Goal: Task Accomplishment & Management: Manage account settings

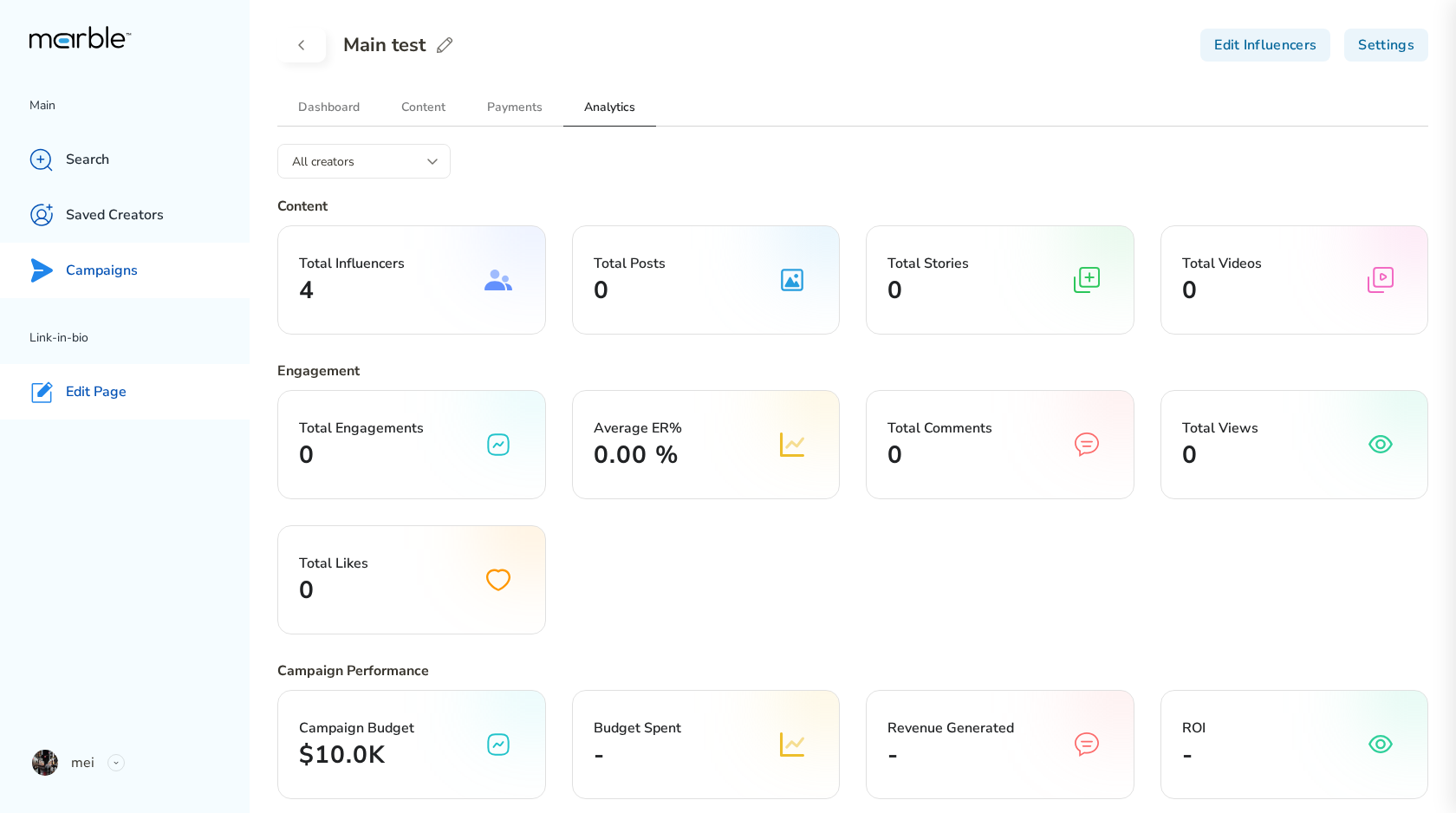
scroll to position [642, 0]
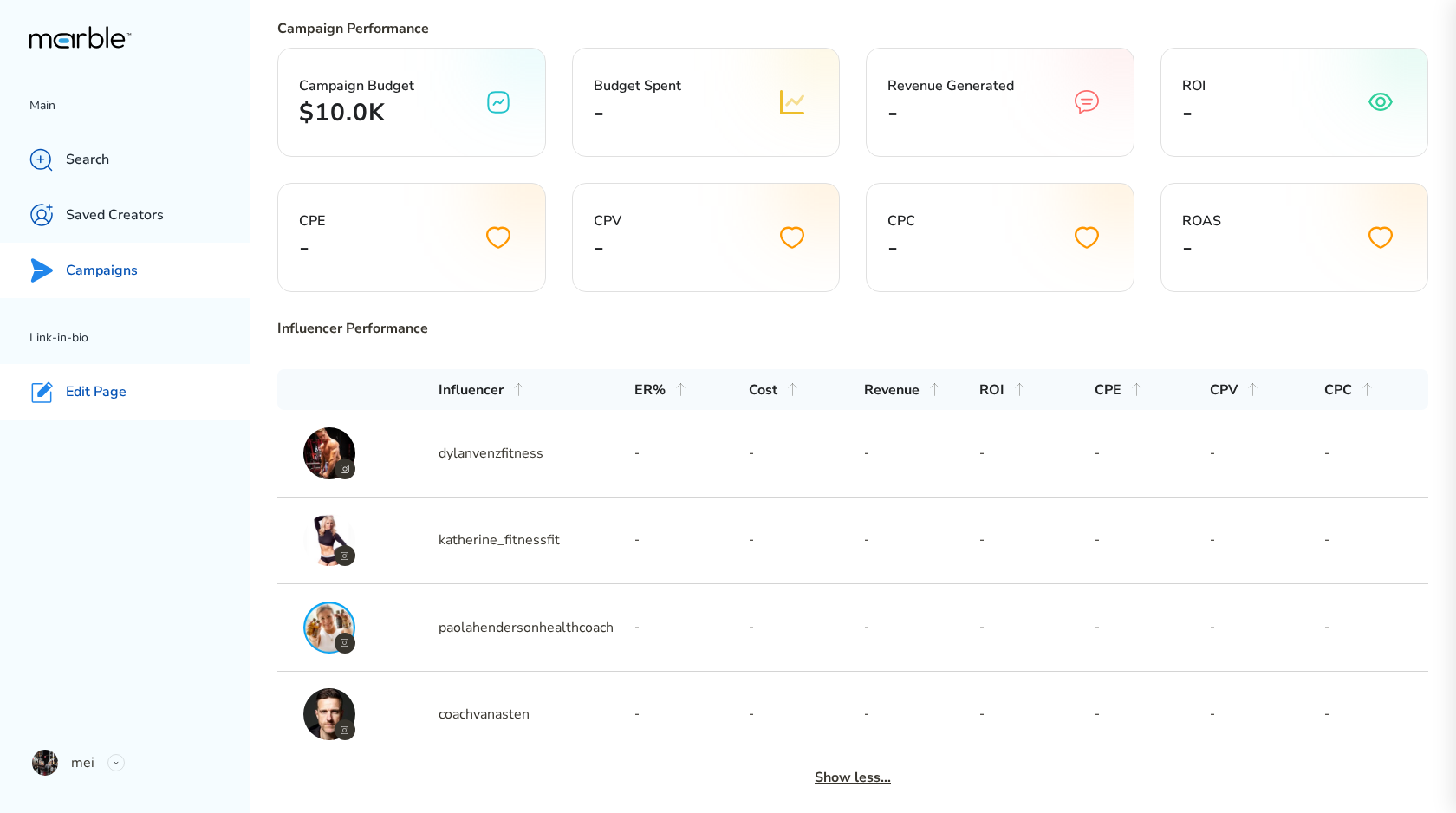
click at [100, 395] on p "Edit Page" at bounding box center [96, 392] width 61 height 18
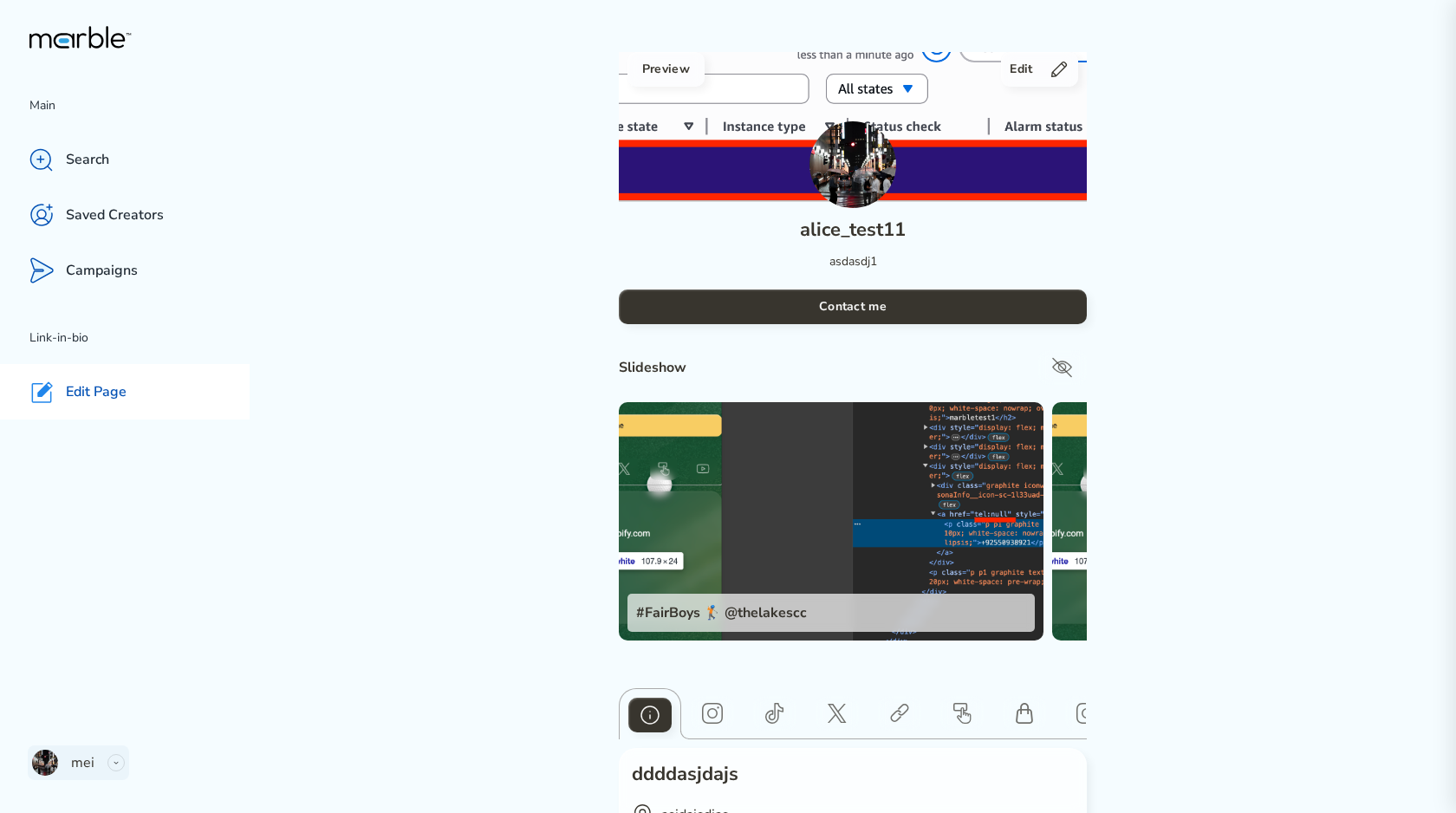
click at [104, 767] on div "mei" at bounding box center [78, 762] width 101 height 35
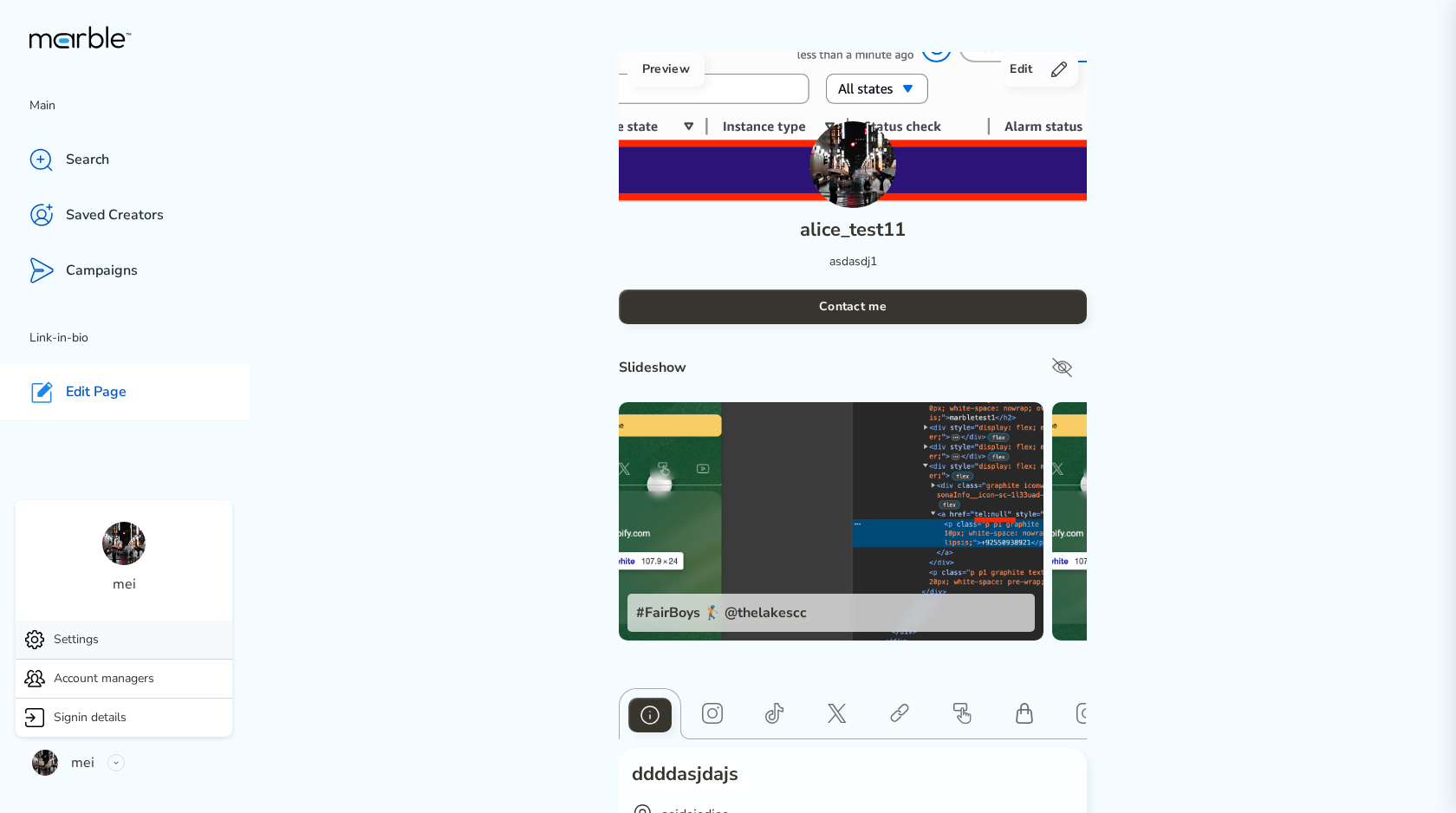
click at [141, 643] on div "Settings" at bounding box center [124, 639] width 217 height 38
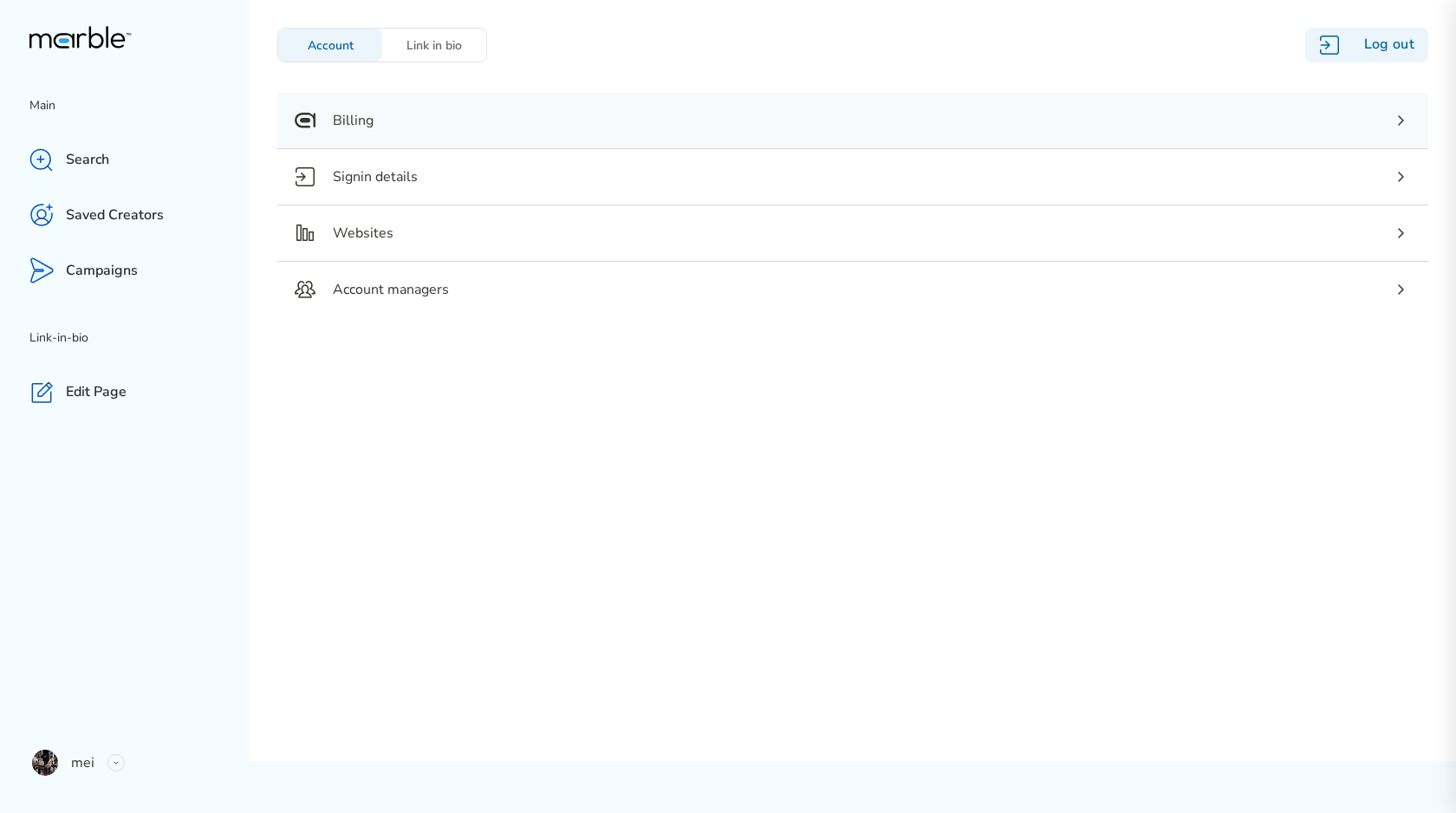
click at [436, 123] on div "Billing" at bounding box center [853, 121] width 1151 height 55
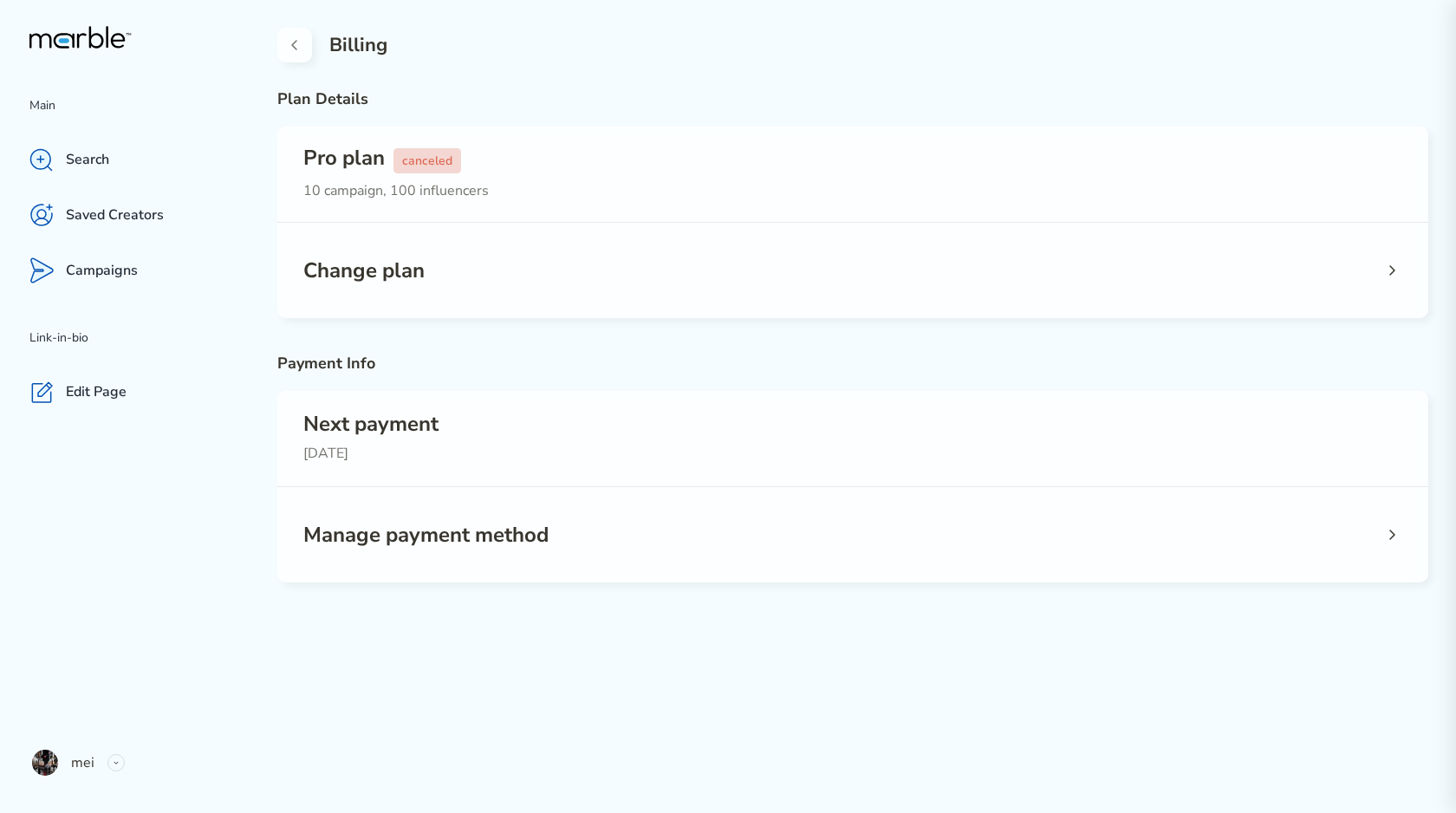
click at [754, 268] on div "Change plan" at bounding box center [853, 270] width 1151 height 95
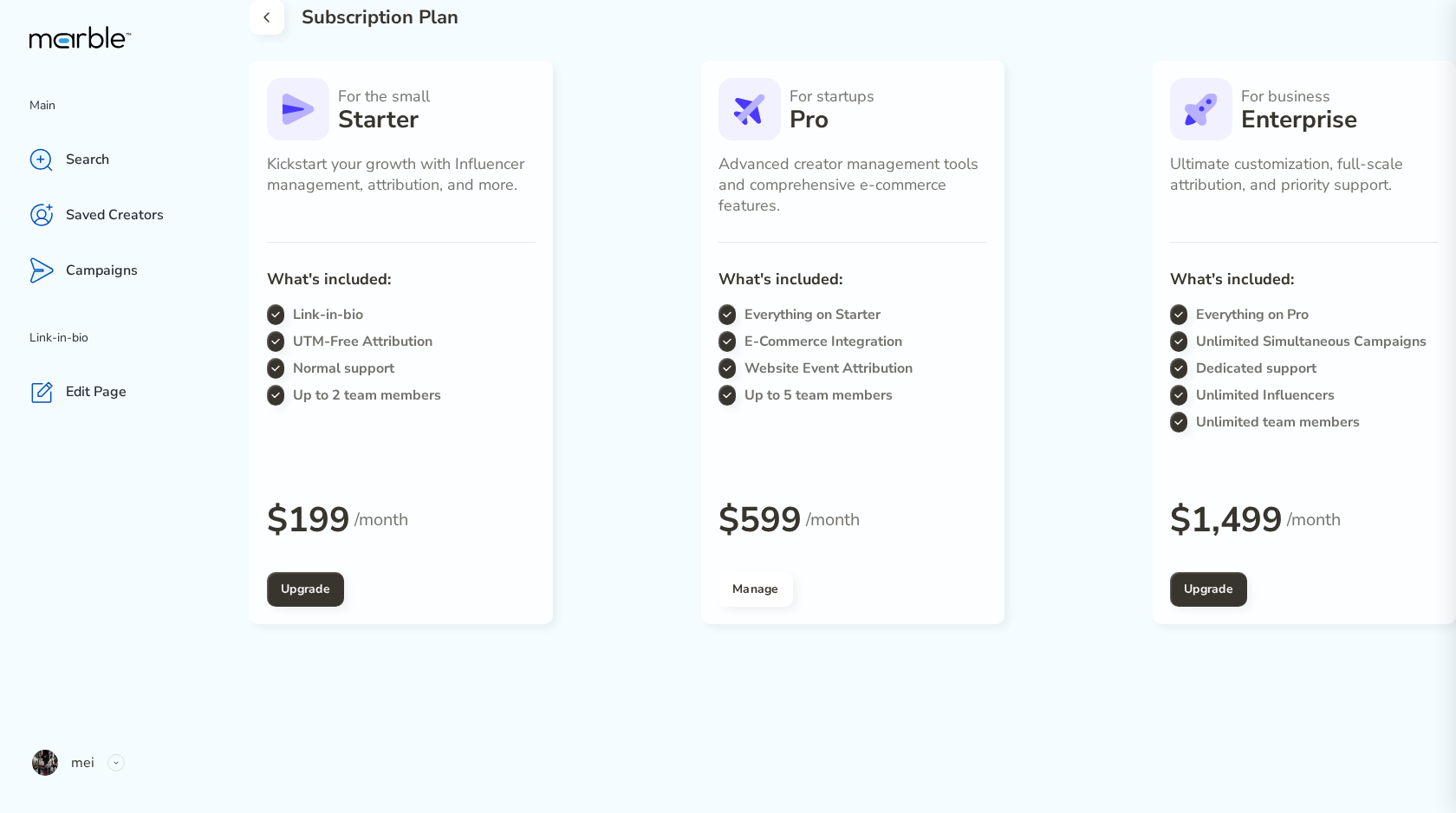
click at [278, 19] on button at bounding box center [267, 18] width 35 height 35
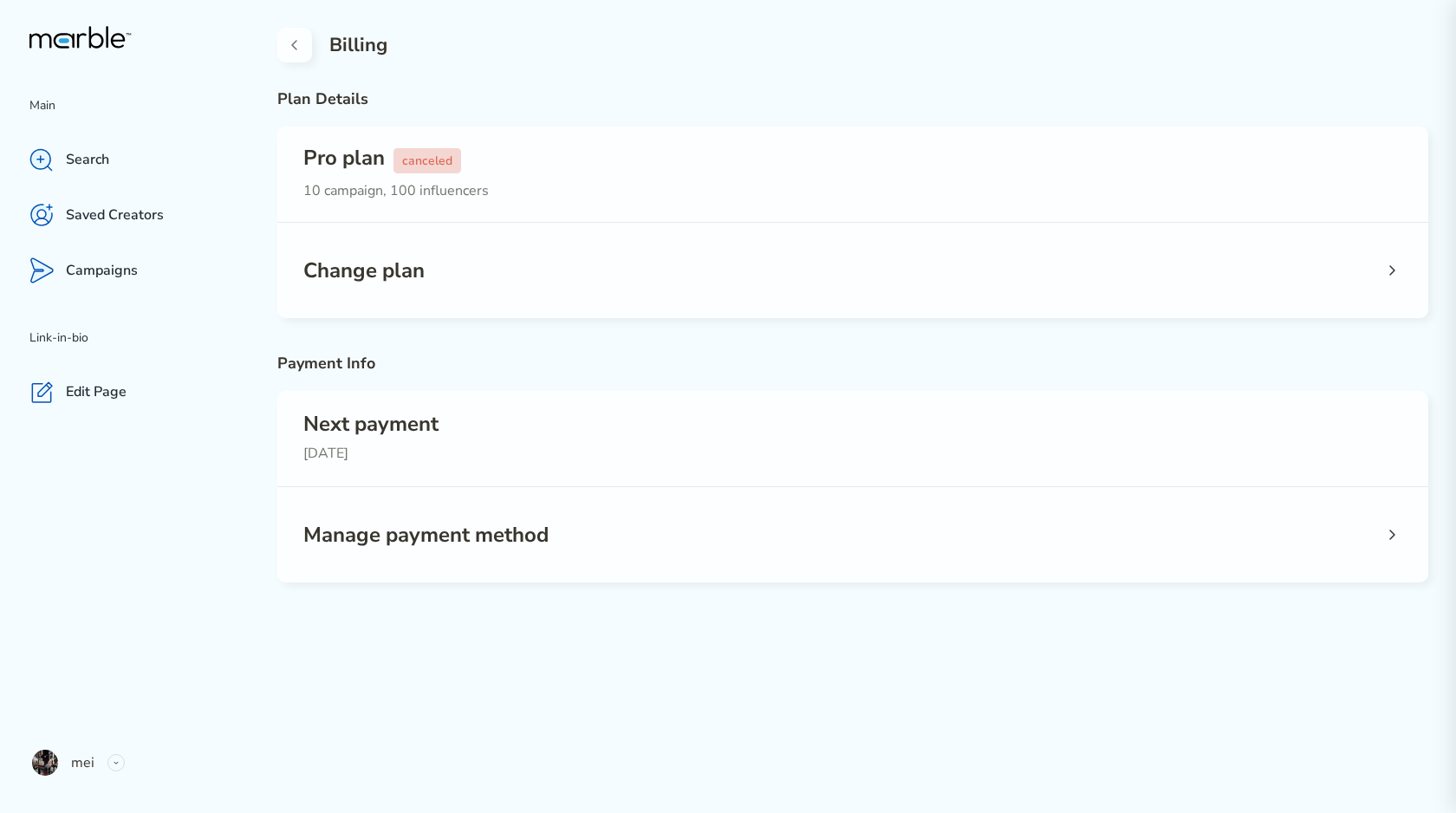
drag, startPoint x: 307, startPoint y: 446, endPoint x: 382, endPoint y: 458, distance: 76.0
click at [382, 457] on p "[DATE]" at bounding box center [853, 453] width 1099 height 21
click at [382, 458] on p "[DATE]" at bounding box center [853, 453] width 1099 height 21
drag, startPoint x: 425, startPoint y: 453, endPoint x: 297, endPoint y: 428, distance: 130.4
click at [297, 428] on div "Next payment [DATE]" at bounding box center [853, 438] width 1151 height 95
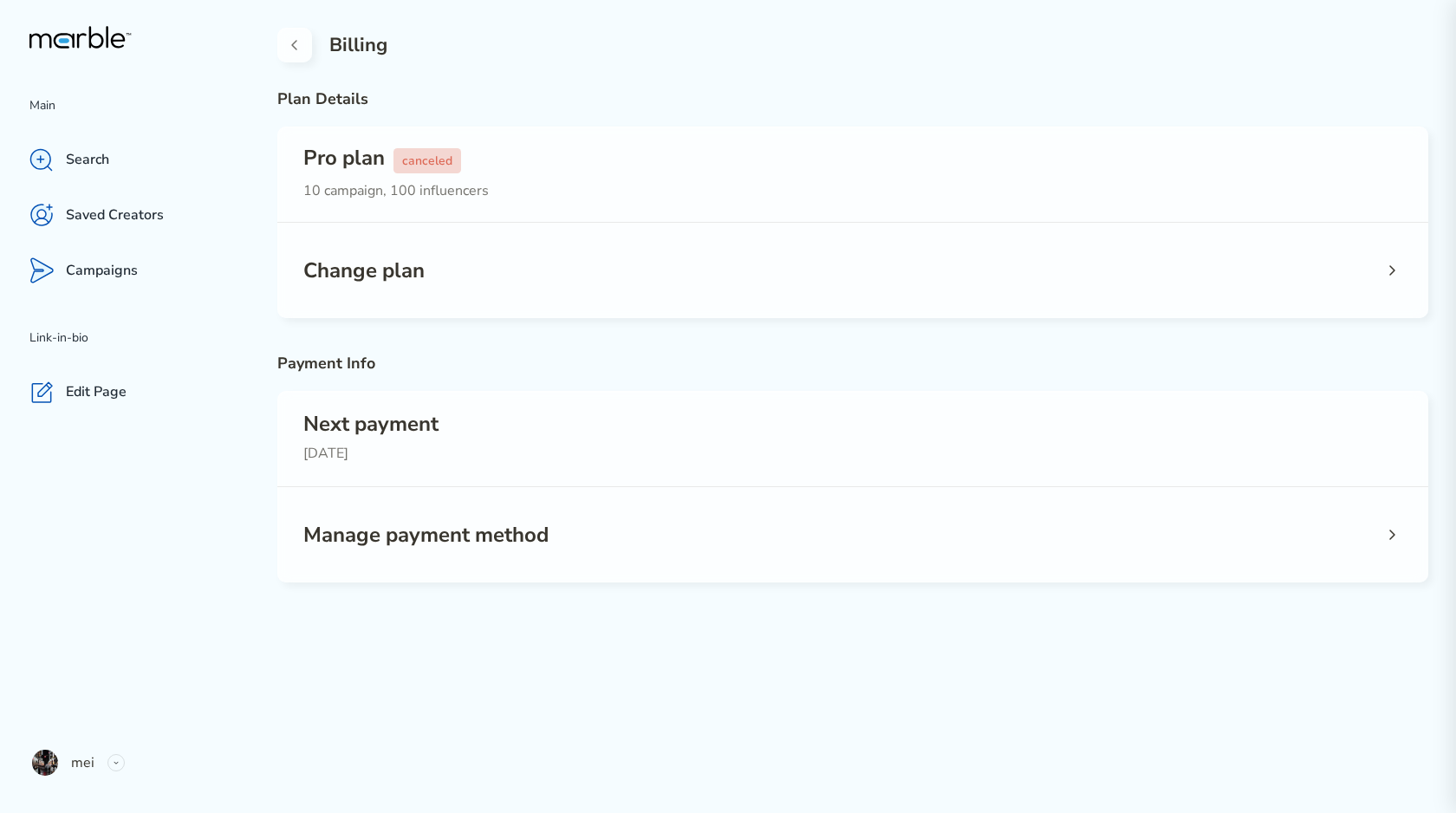
click at [297, 428] on div "Next payment [DATE]" at bounding box center [853, 438] width 1151 height 95
click at [585, 539] on div "Manage payment method" at bounding box center [853, 534] width 1151 height 95
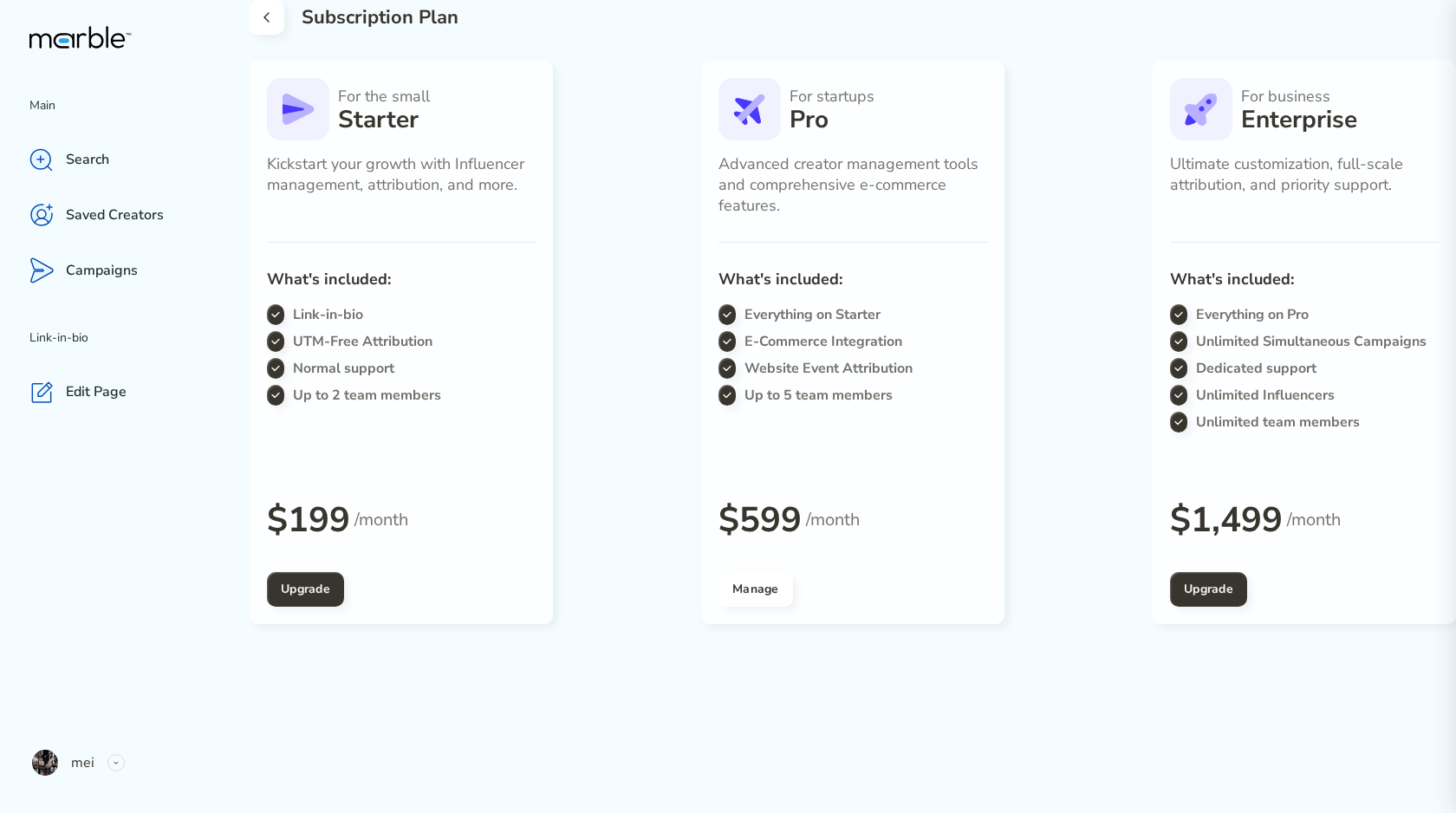
click at [272, 21] on icon at bounding box center [266, 18] width 21 height 21
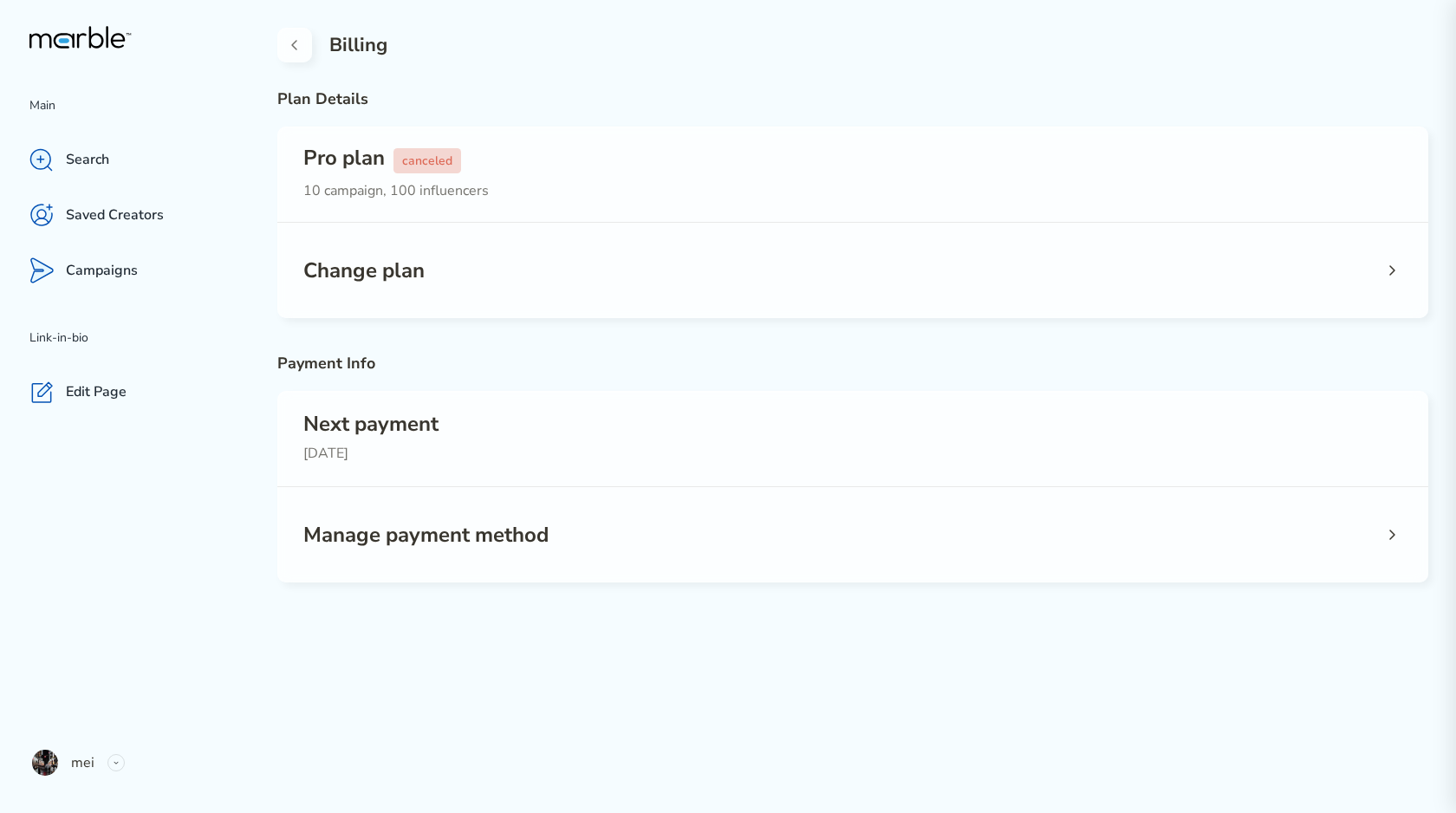
click at [775, 537] on div "Manage payment method" at bounding box center [853, 534] width 1151 height 95
